Goal: Information Seeking & Learning: Learn about a topic

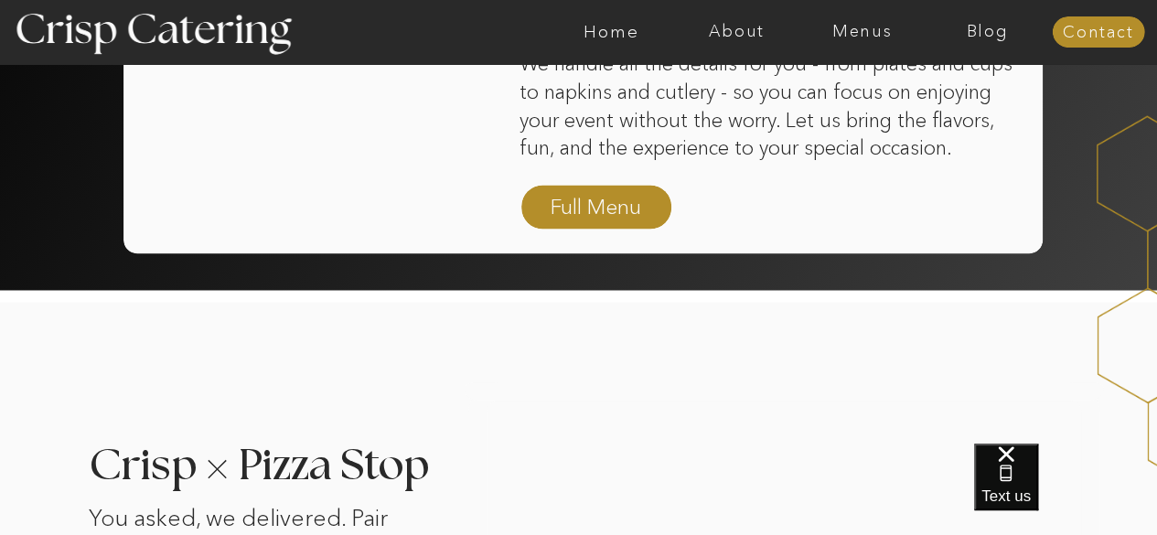
scroll to position [1374, 0]
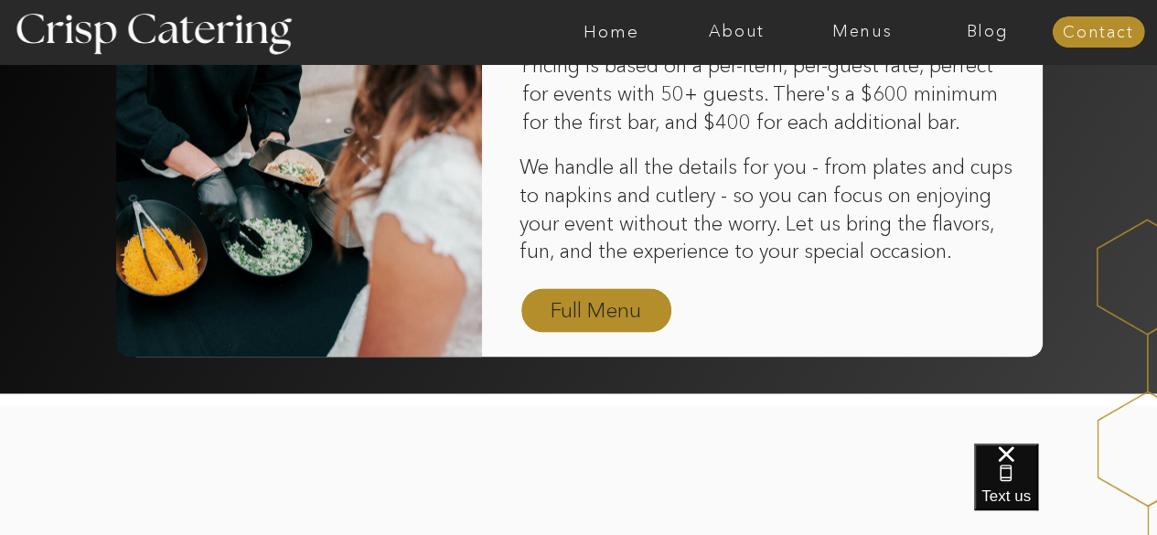
click at [616, 306] on nav "Full Menu" at bounding box center [596, 311] width 106 height 32
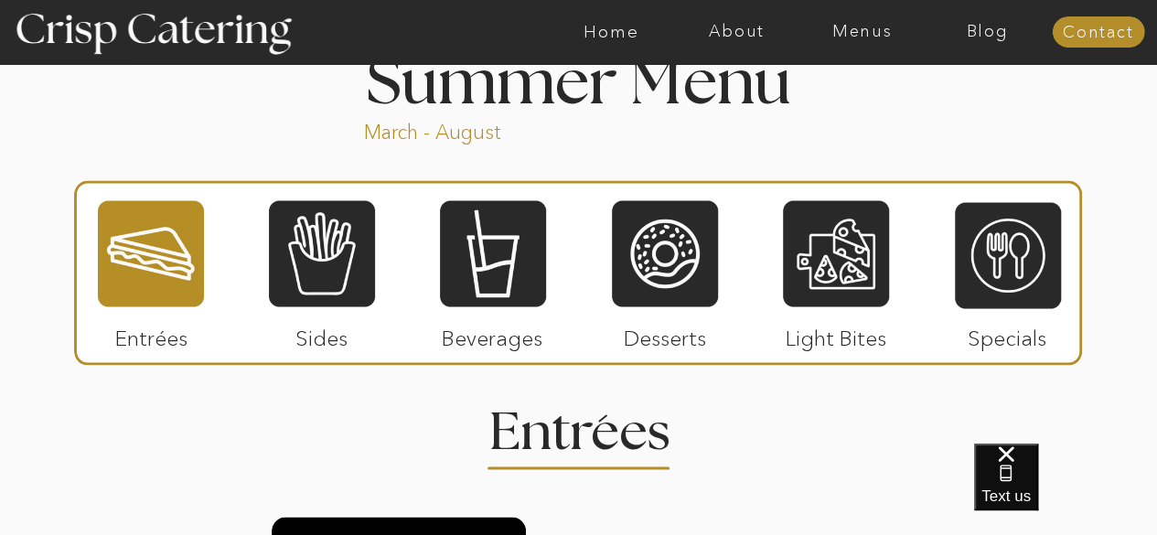
scroll to position [1568, 0]
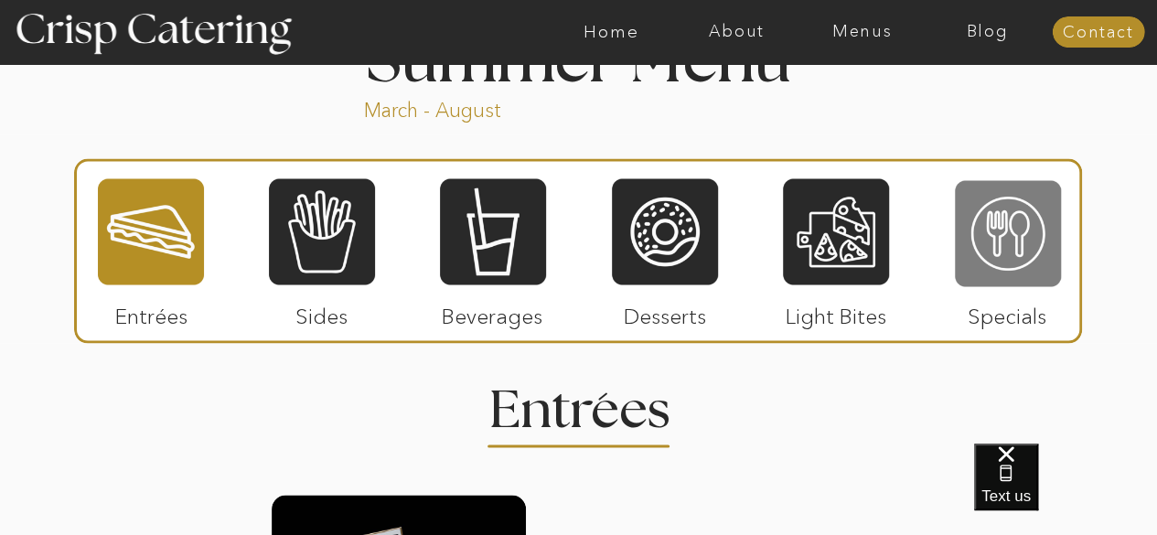
click at [1034, 227] on div at bounding box center [1008, 233] width 106 height 110
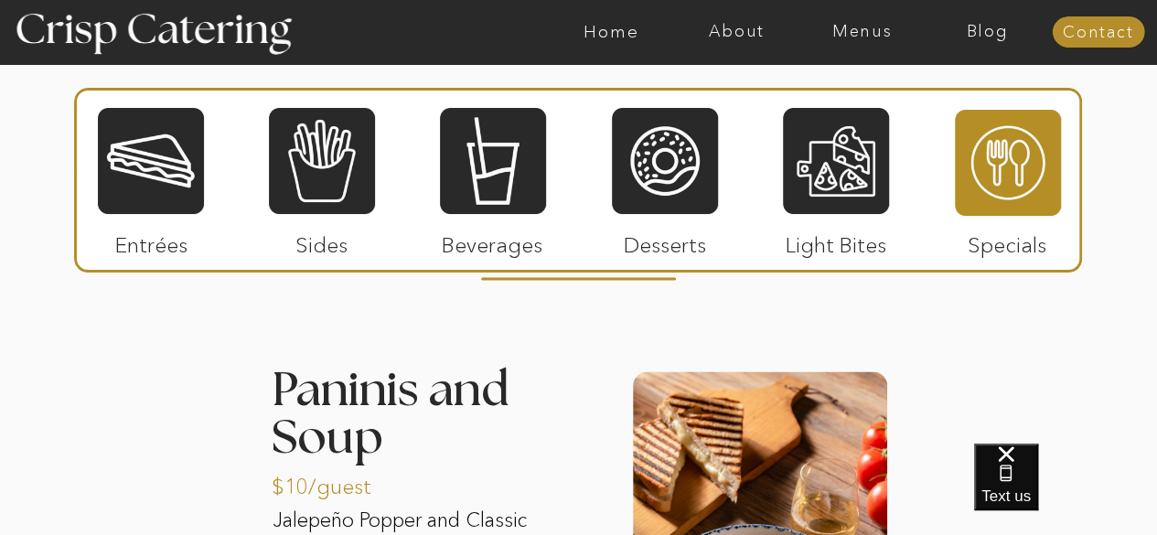
scroll to position [1737, 0]
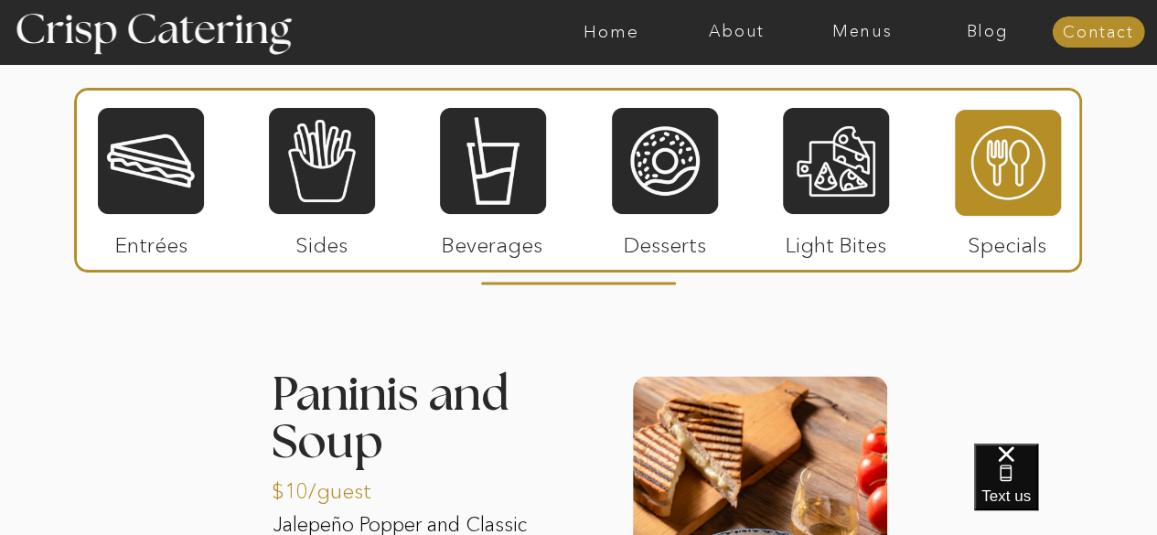
click at [128, 182] on div at bounding box center [151, 161] width 106 height 110
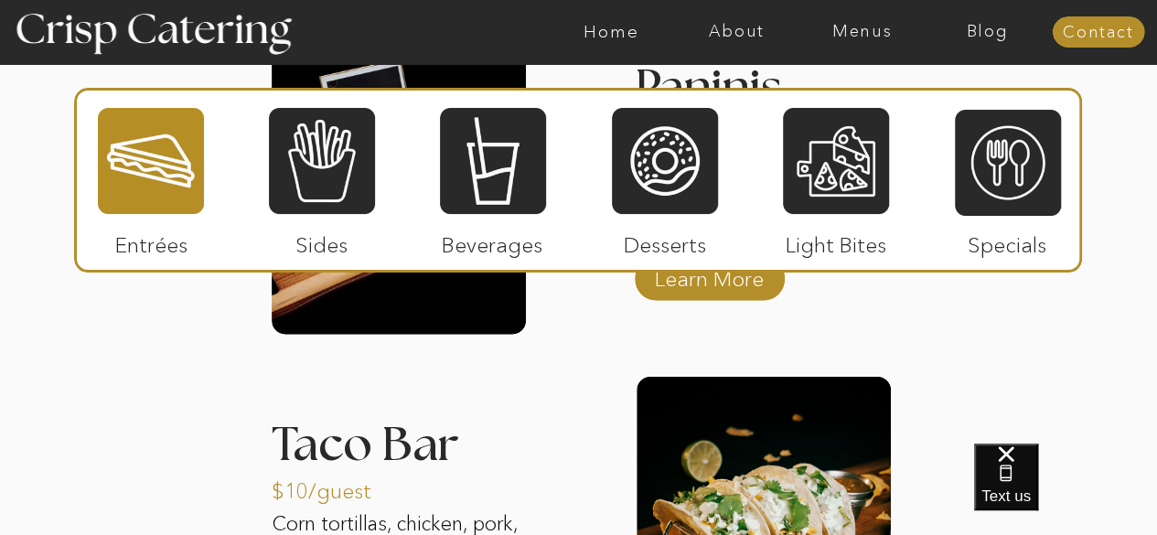
scroll to position [1926, 0]
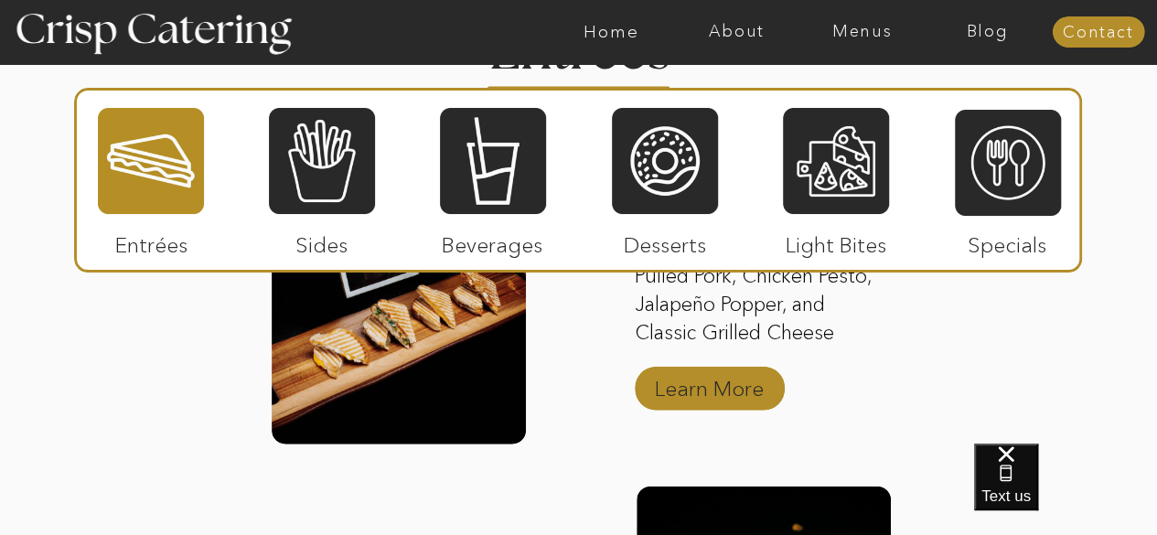
click at [692, 400] on p "Learn More" at bounding box center [709, 384] width 122 height 53
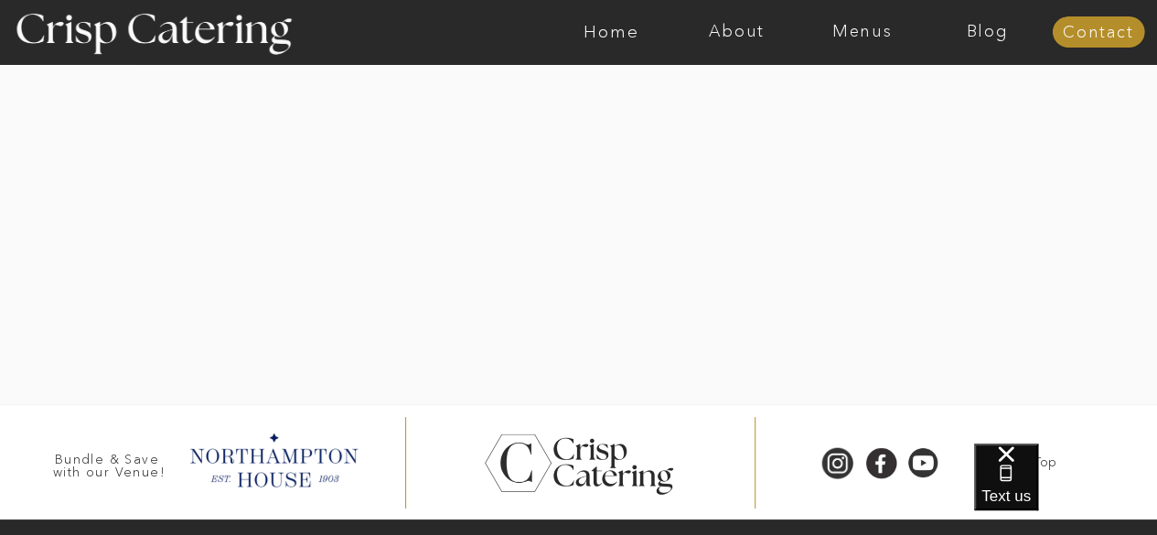
scroll to position [3347, 0]
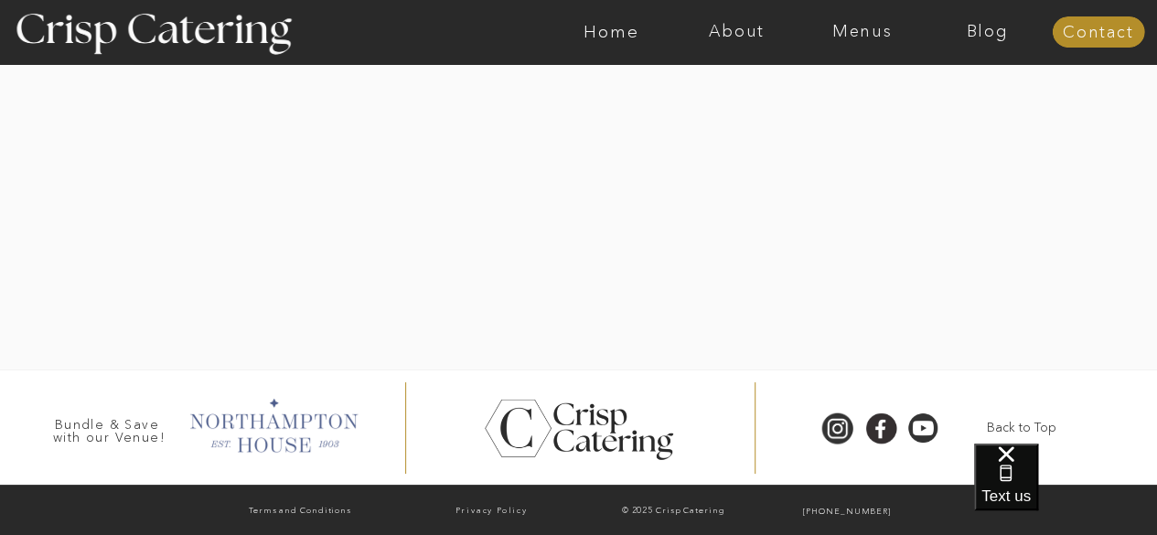
click at [276, 417] on div at bounding box center [272, 423] width 187 height 63
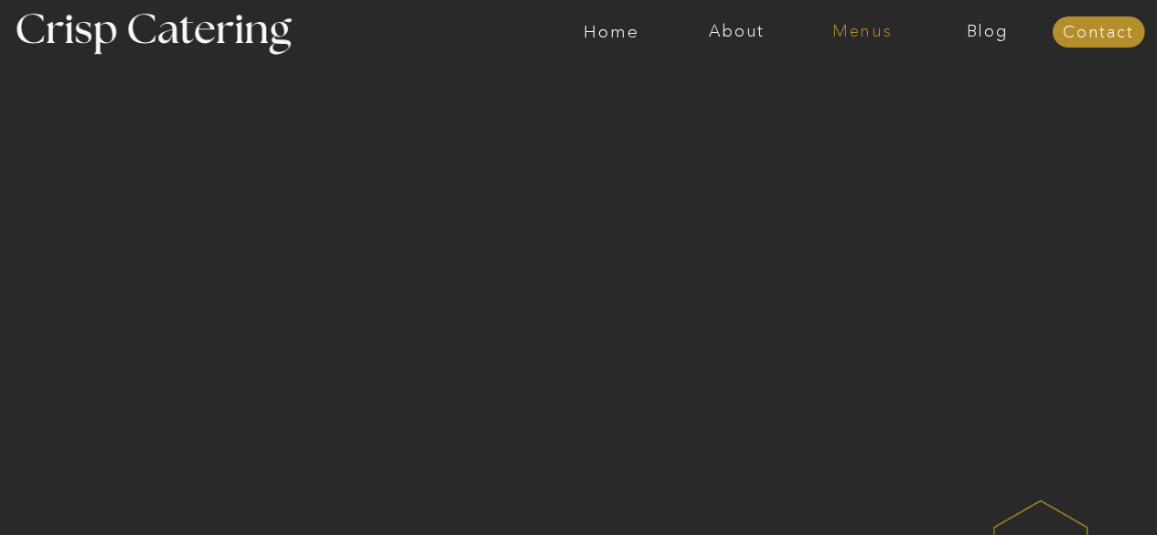
click at [863, 30] on nav "Menus" at bounding box center [861, 32] width 125 height 18
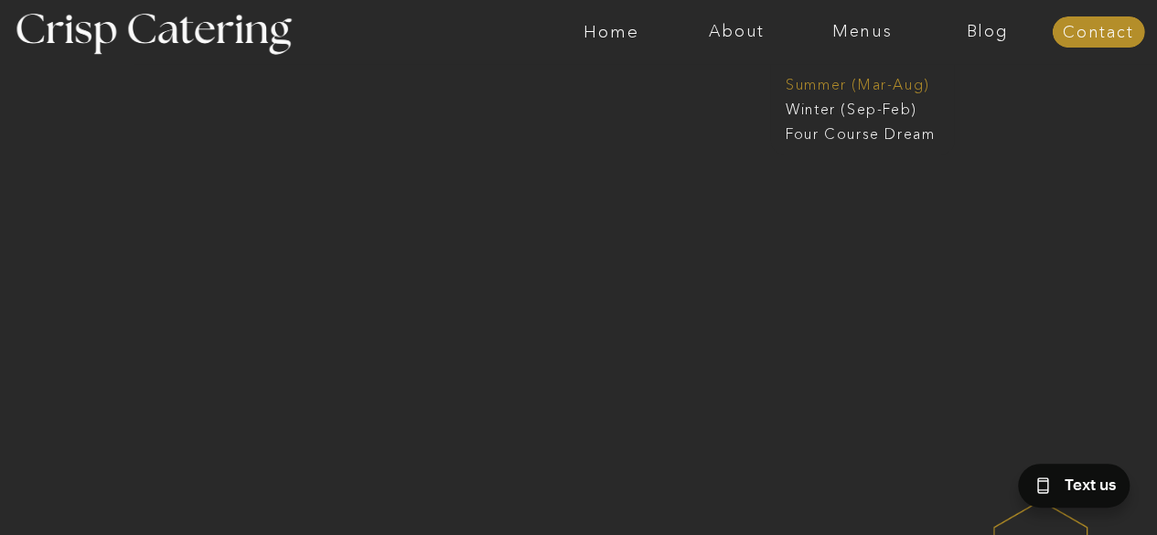
click at [871, 84] on nav "Summer (Mar-Aug)" at bounding box center [868, 82] width 164 height 17
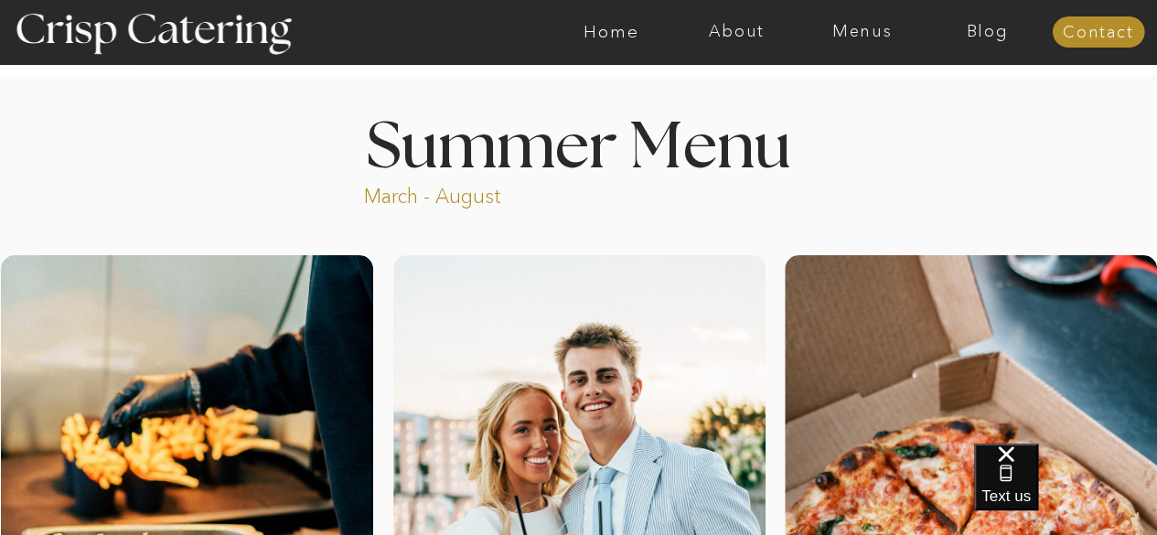
drag, startPoint x: 859, startPoint y: 30, endPoint x: 812, endPoint y: 112, distance: 93.8
click at [847, 32] on nav "Menus" at bounding box center [861, 32] width 125 height 18
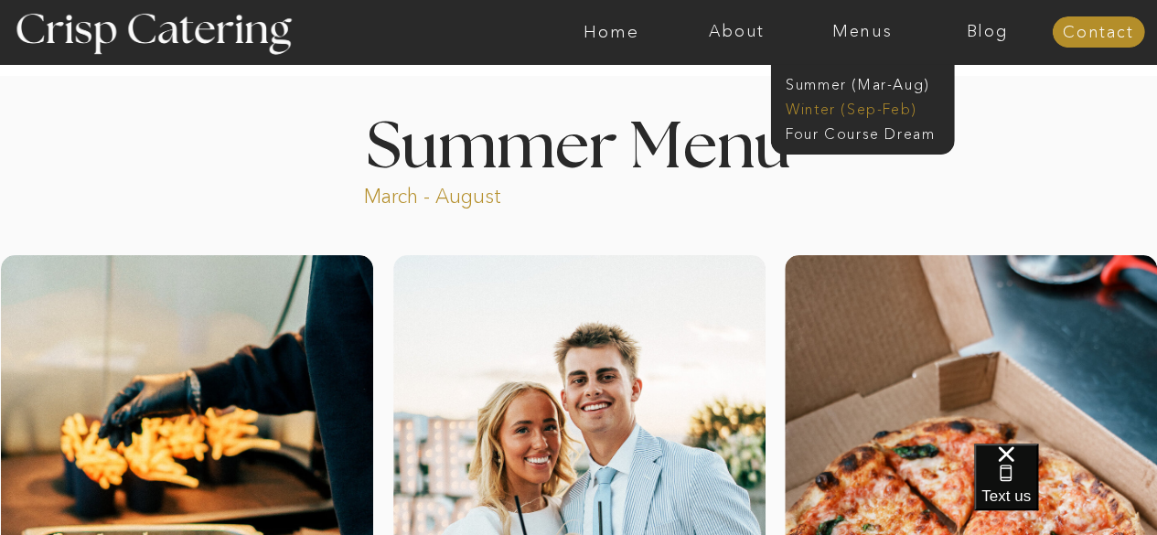
click at [867, 108] on nav "Winter (Sep-Feb)" at bounding box center [861, 107] width 150 height 17
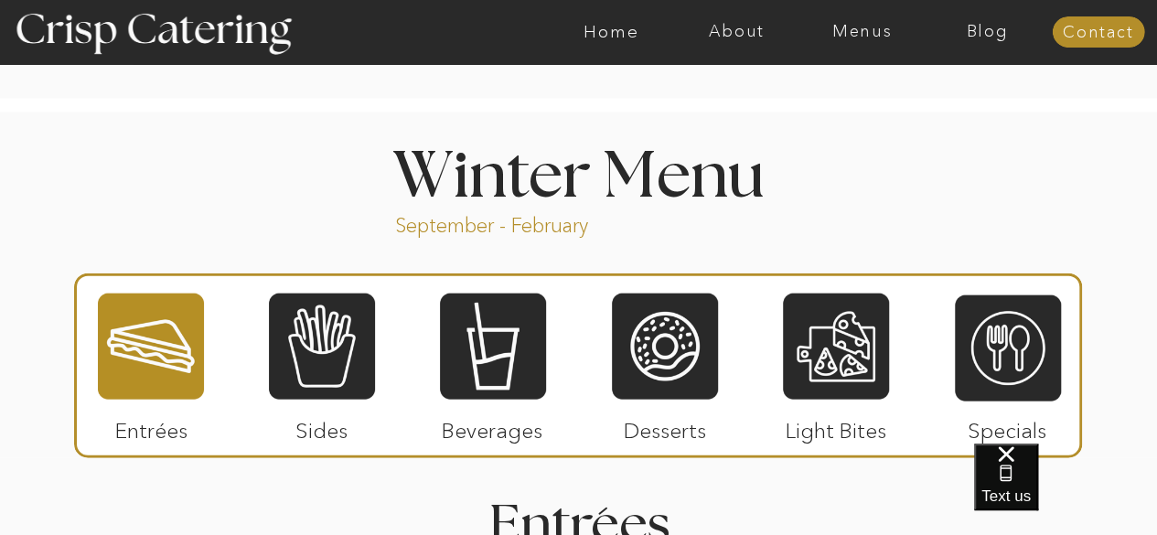
scroll to position [2072, 0]
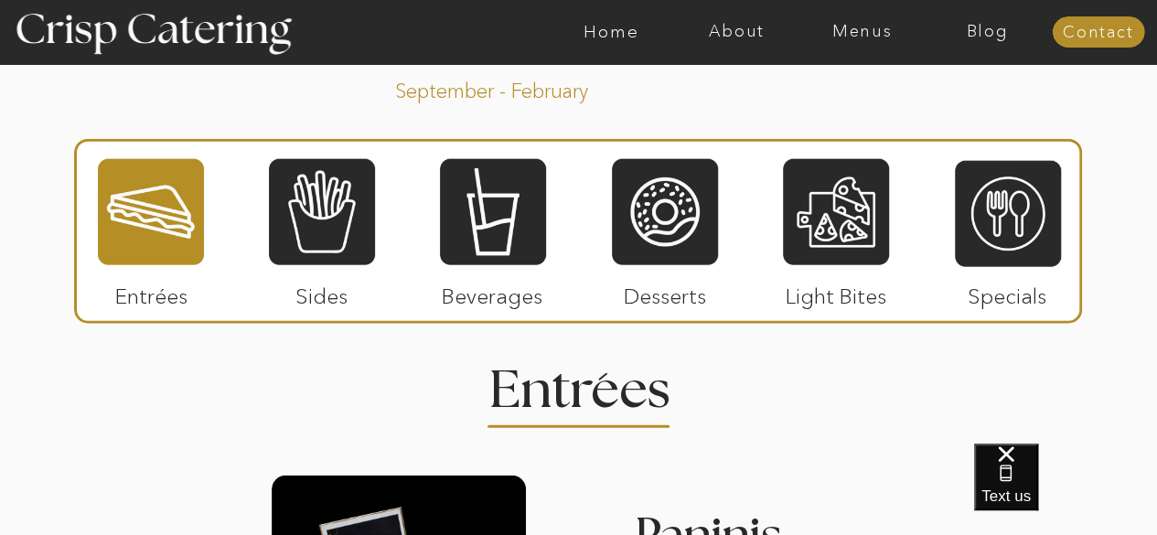
click at [983, 272] on p "Specials" at bounding box center [1007, 291] width 122 height 53
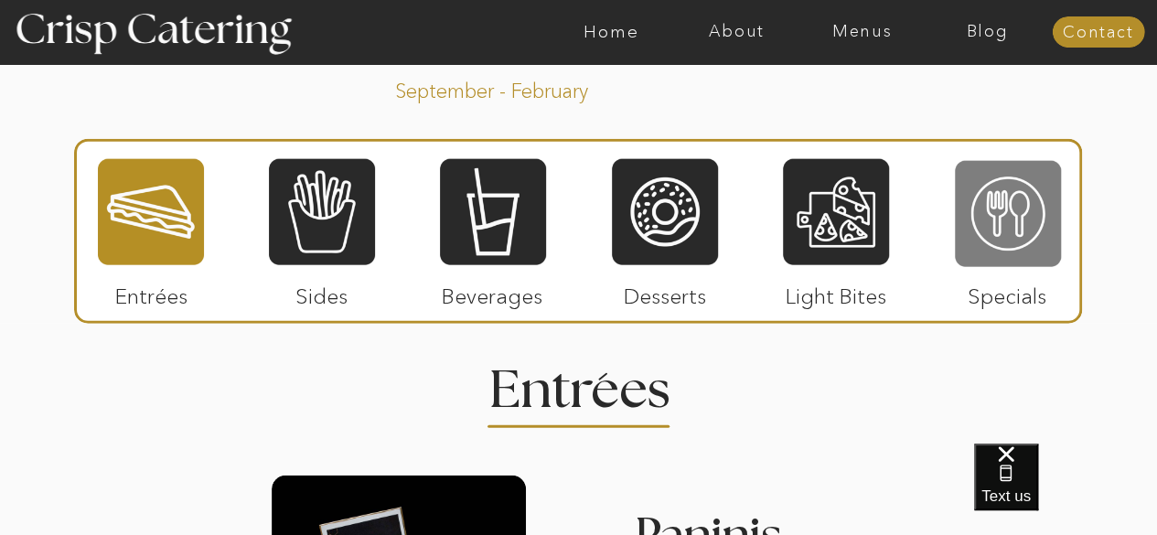
click at [1003, 237] on div at bounding box center [1008, 214] width 106 height 110
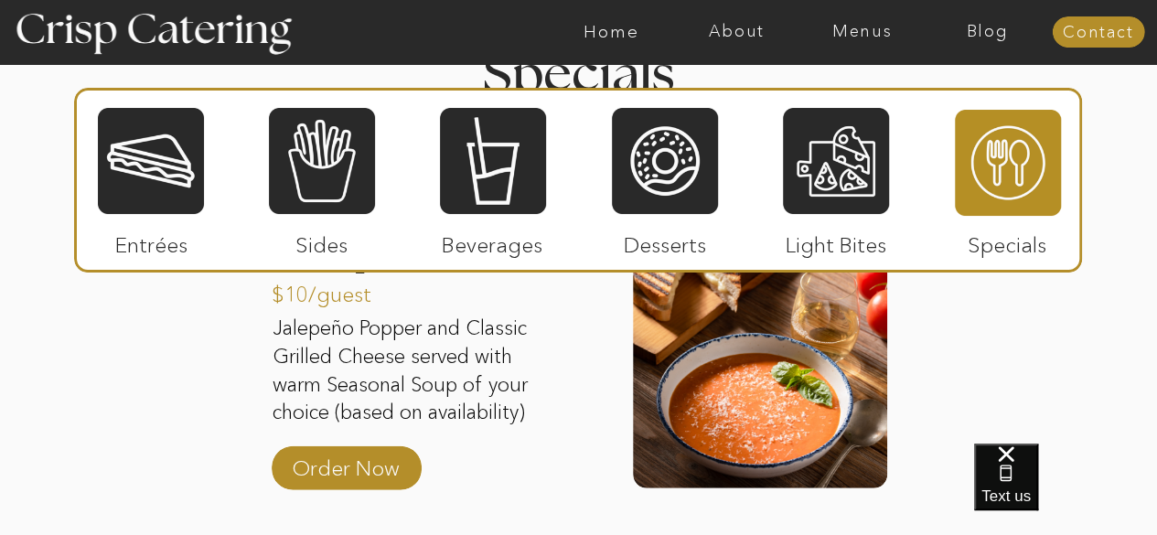
scroll to position [2268, 0]
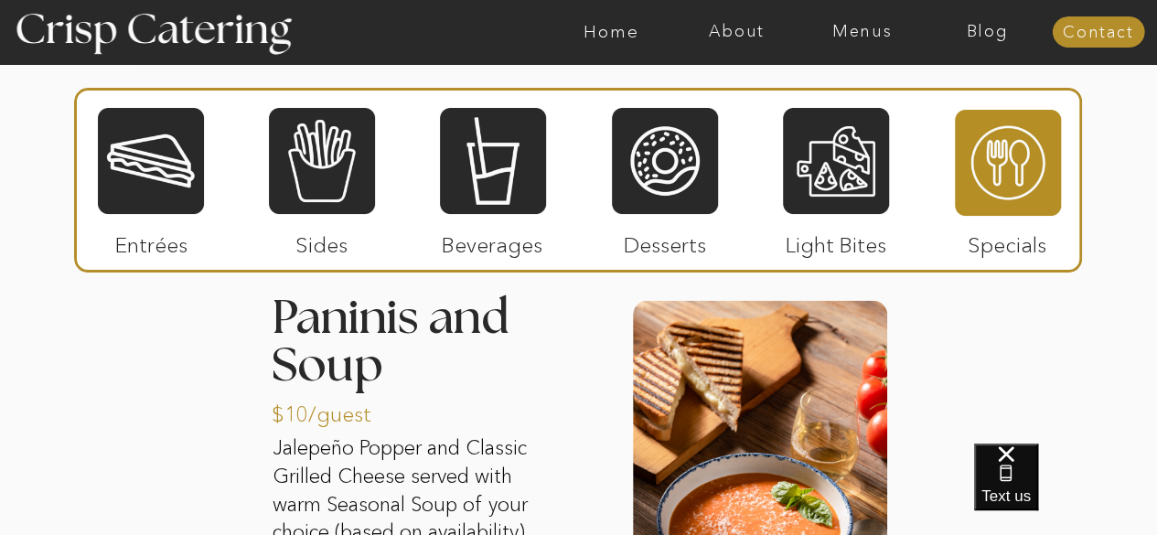
click at [169, 156] on div at bounding box center [151, 161] width 106 height 110
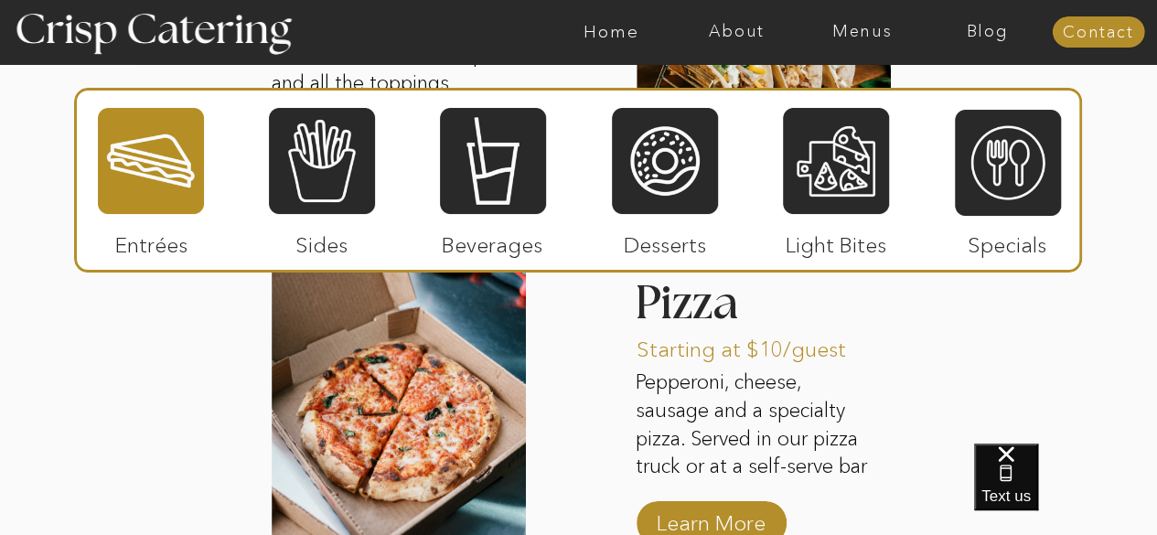
scroll to position [3014, 0]
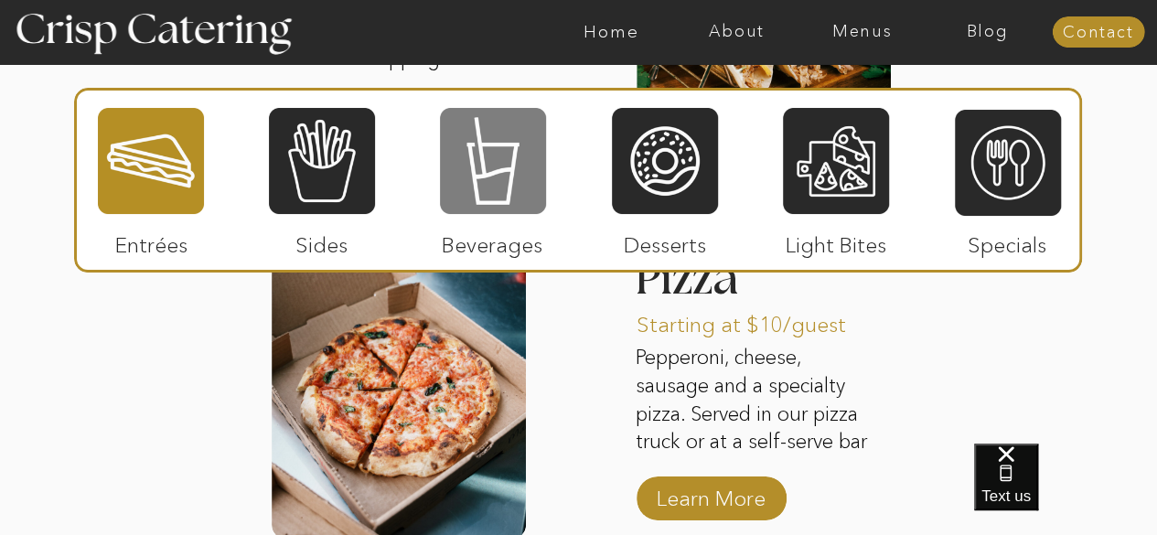
click at [507, 159] on div at bounding box center [493, 161] width 106 height 110
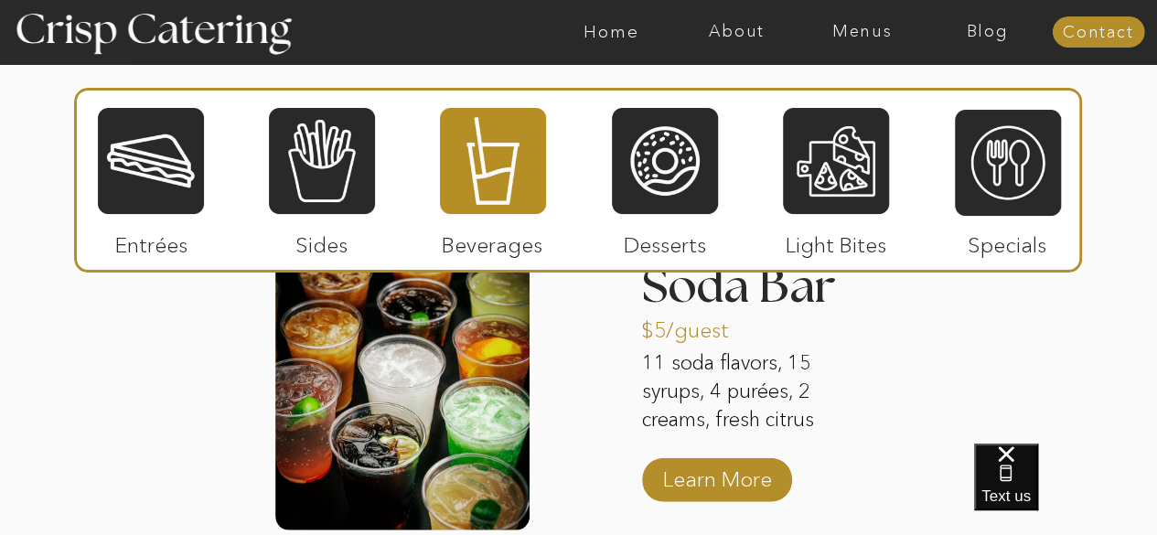
scroll to position [2339, 0]
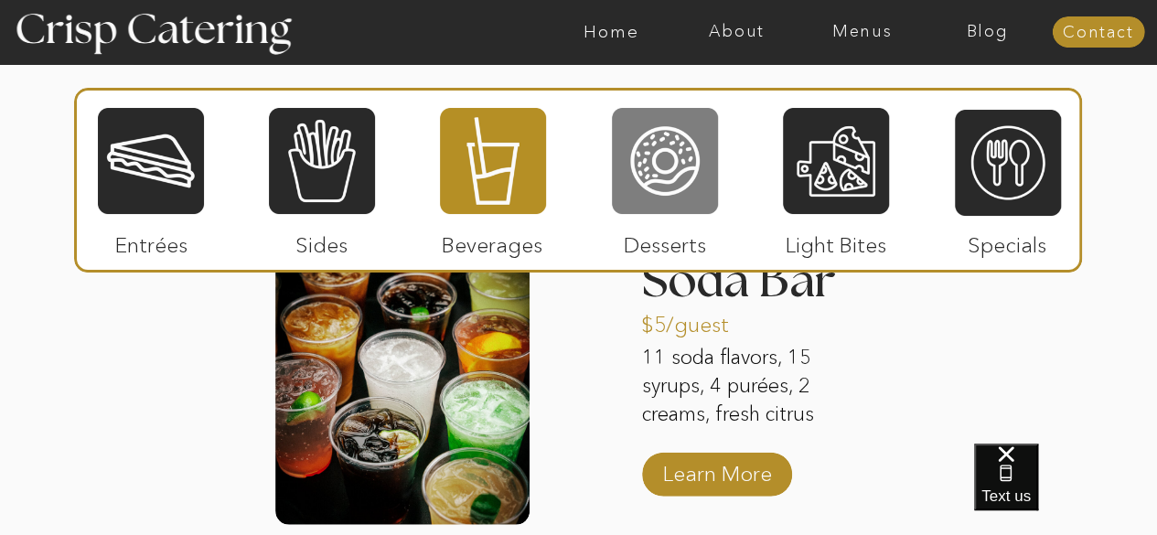
click at [663, 166] on div at bounding box center [665, 161] width 106 height 110
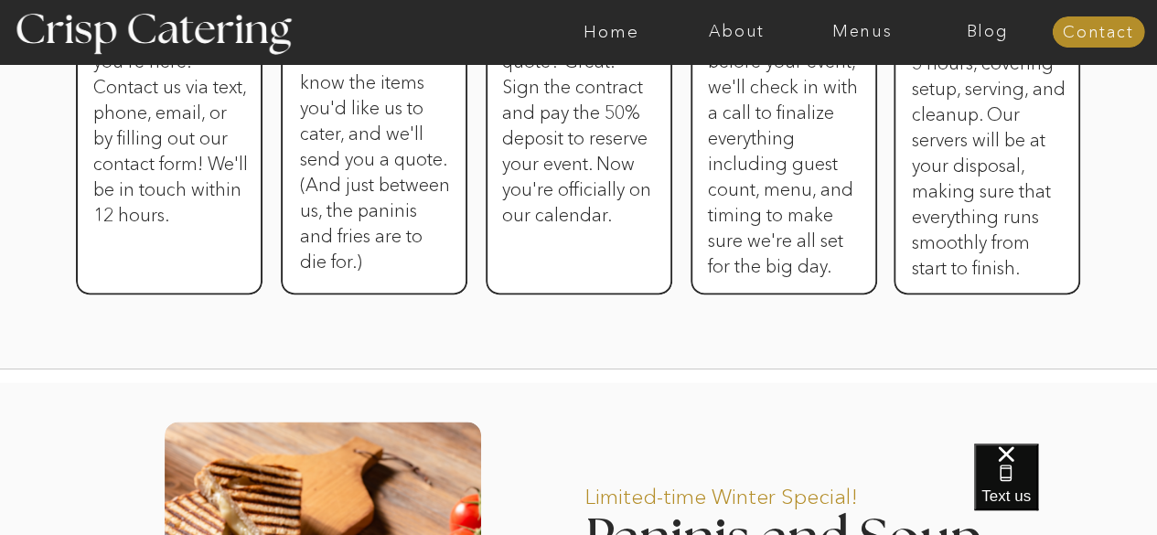
scroll to position [1160, 0]
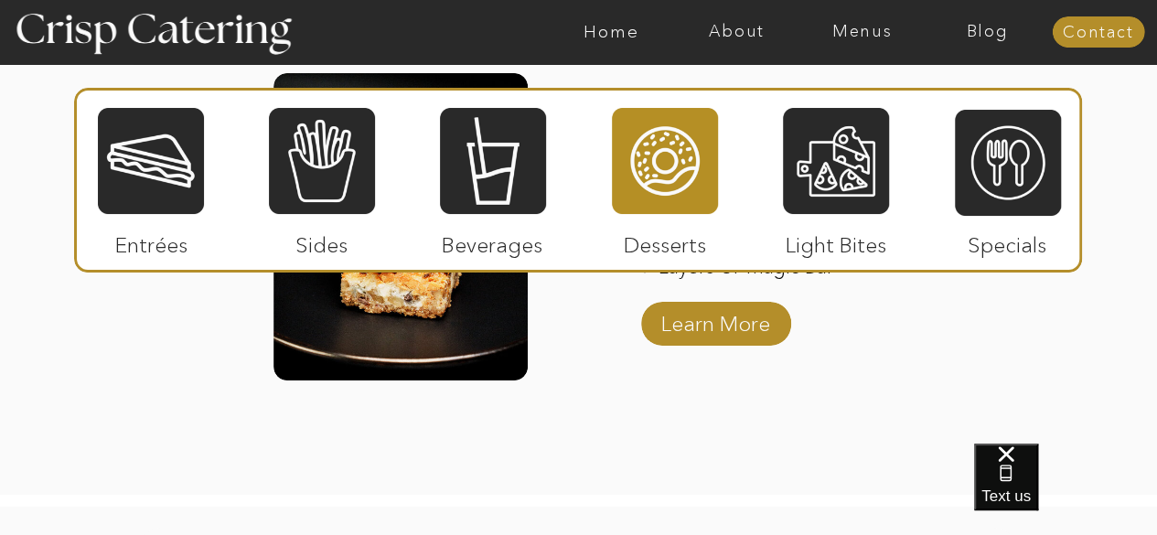
scroll to position [3067, 0]
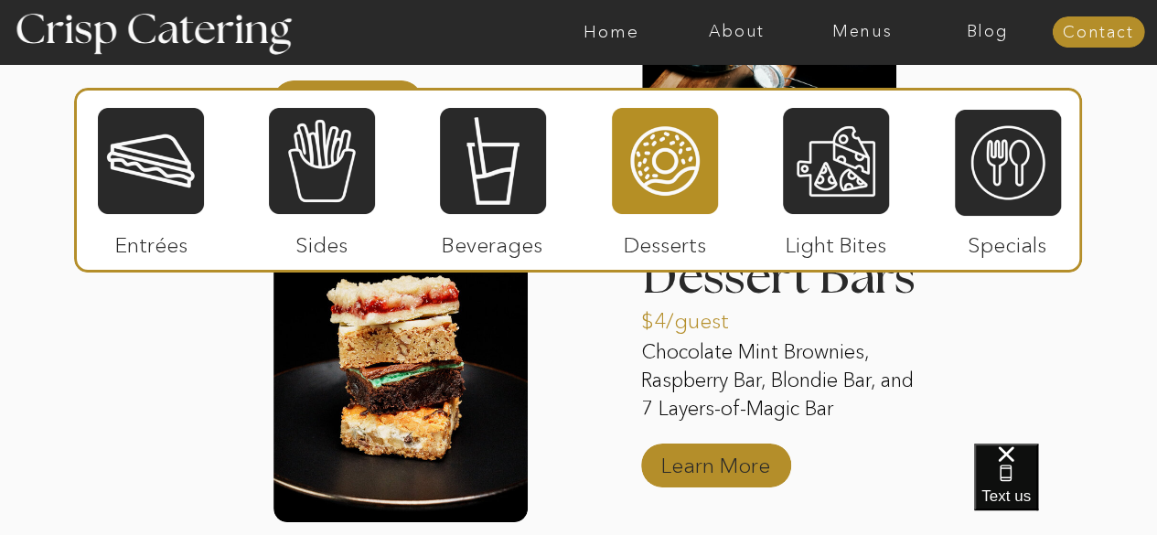
click at [722, 483] on p "Learn More" at bounding box center [716, 460] width 122 height 53
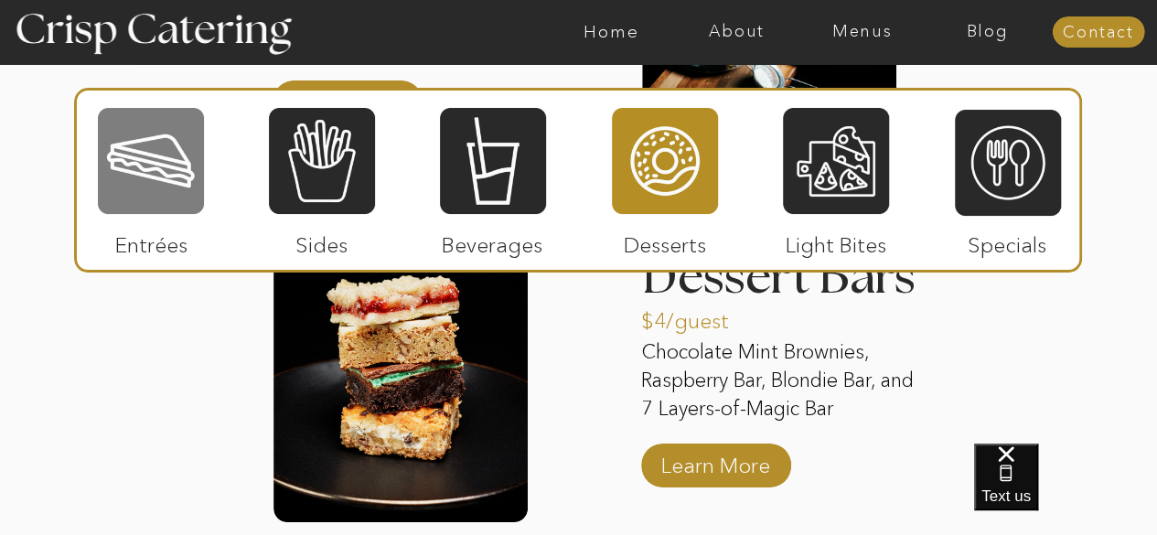
click at [152, 172] on div at bounding box center [151, 161] width 106 height 110
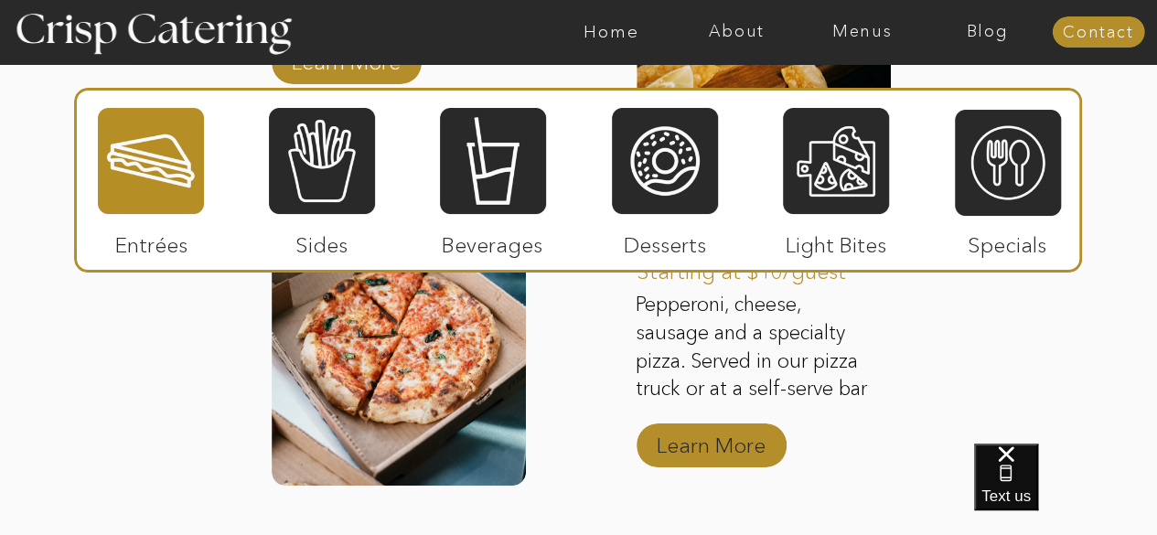
click at [757, 447] on p "Learn More" at bounding box center [711, 440] width 122 height 53
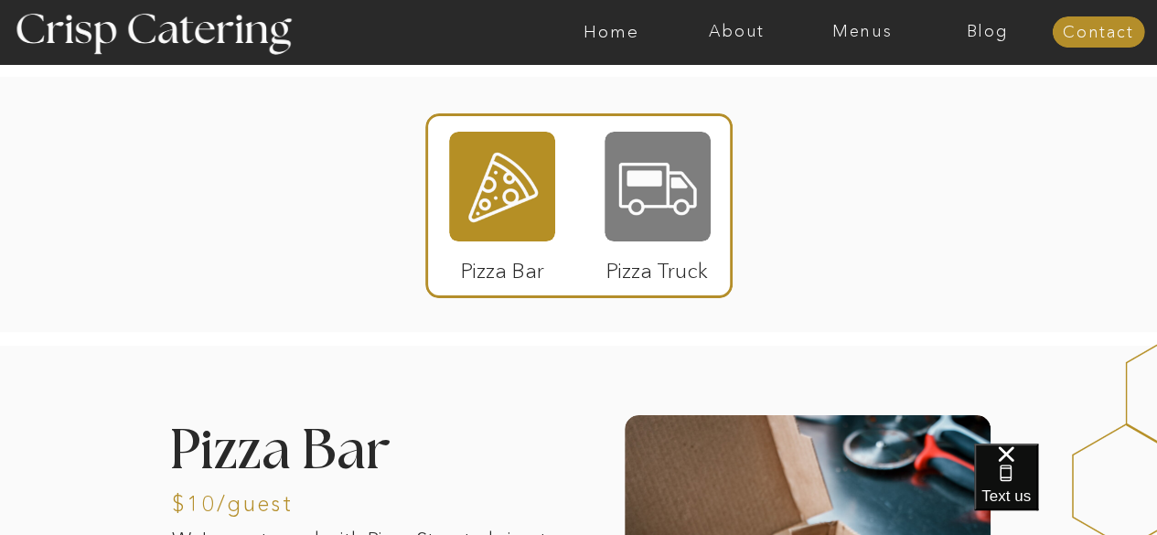
click at [691, 189] on div at bounding box center [657, 187] width 106 height 110
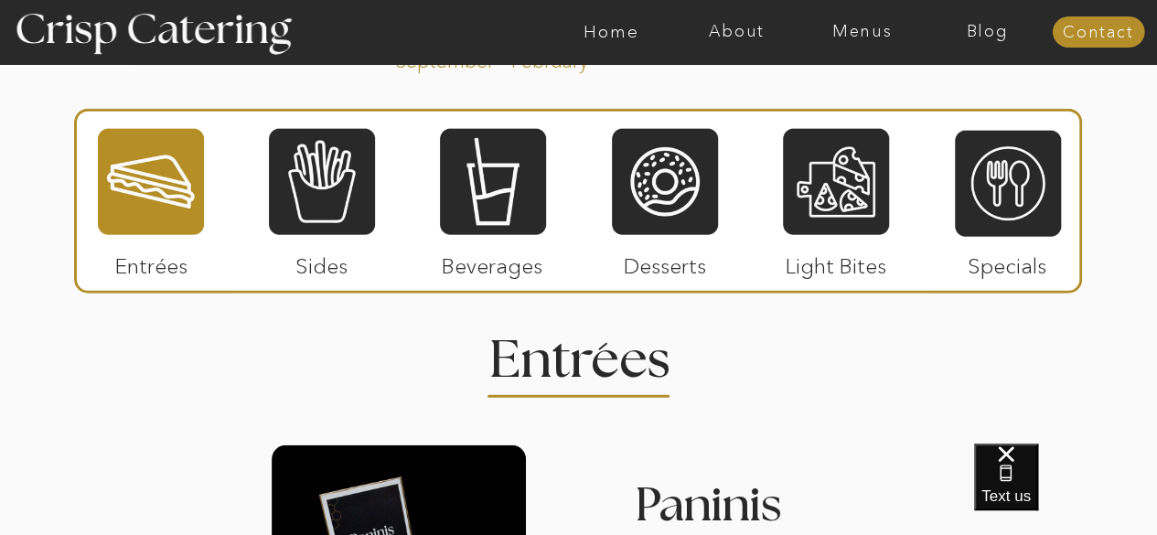
scroll to position [2096, 0]
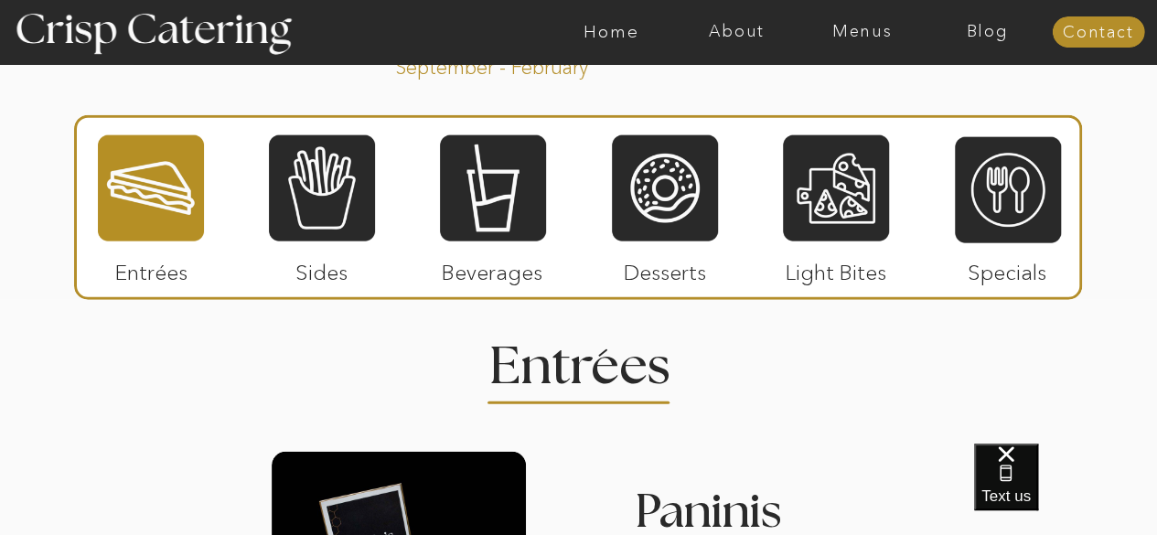
click at [1116, 153] on div "About Home Menus Contact Blog About Crisp Crisp Cares Reviews faq About Home Me…" at bounding box center [578, 410] width 1157 height 5013
